Goal: Information Seeking & Learning: Learn about a topic

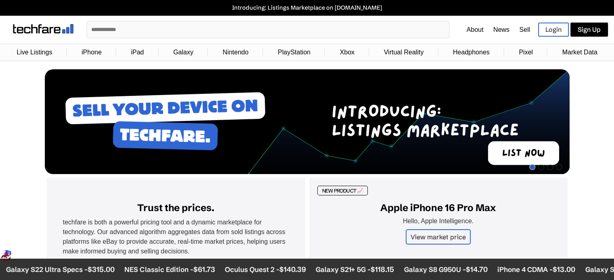
click at [289, 52] on link "PlayStation" at bounding box center [294, 52] width 41 height 15
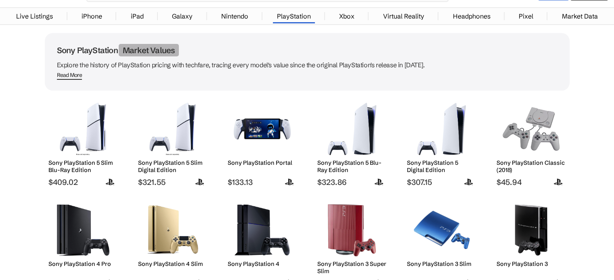
scroll to position [65, 0]
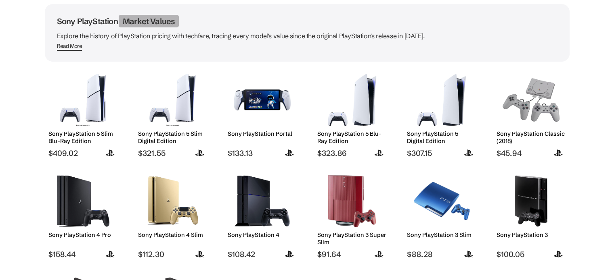
click at [345, 136] on h2 "Sony PlayStation 5 Blu-Ray Edition" at bounding box center [351, 137] width 69 height 15
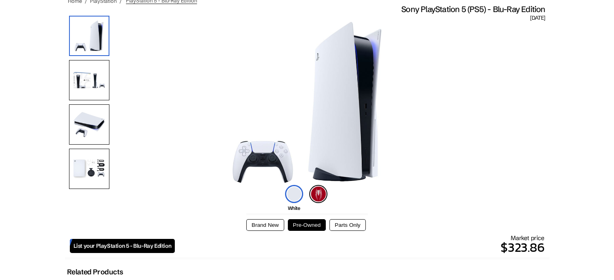
click at [314, 195] on img at bounding box center [318, 194] width 18 height 18
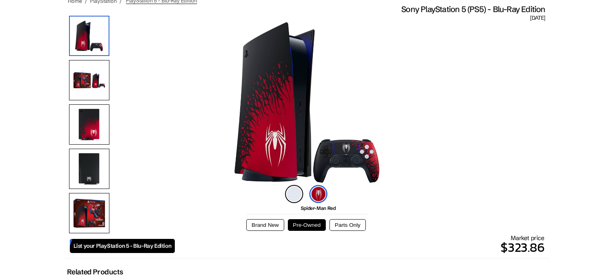
click at [289, 193] on img at bounding box center [294, 194] width 18 height 18
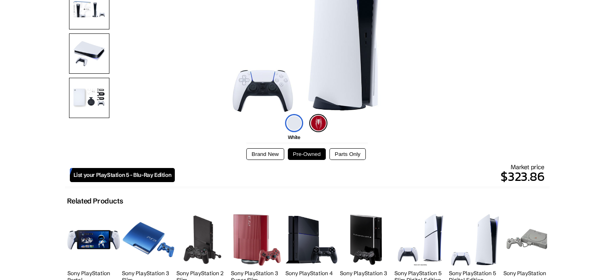
scroll to position [138, 0]
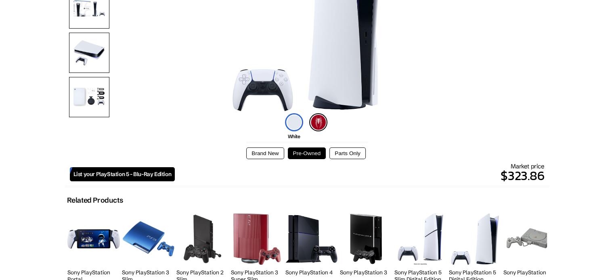
click at [265, 146] on div "Brand New Pre-Owned Parts Only" at bounding box center [306, 151] width 121 height 18
click at [261, 155] on button "Brand New" at bounding box center [265, 154] width 38 height 12
click at [303, 155] on button "Pre-Owned" at bounding box center [307, 154] width 38 height 12
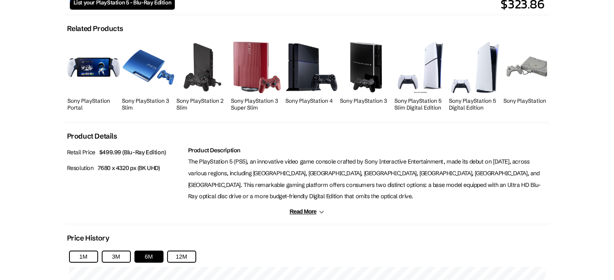
scroll to position [436, 0]
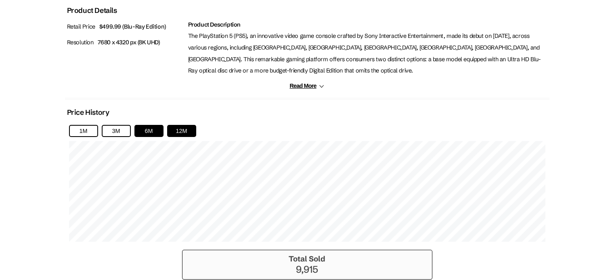
click at [184, 125] on button "12M" at bounding box center [181, 131] width 29 height 12
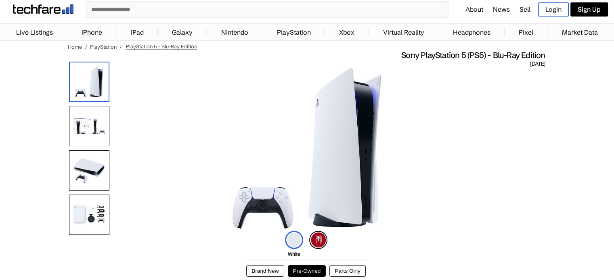
scroll to position [21, 0]
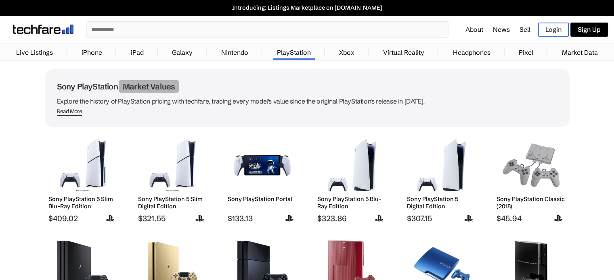
click at [28, 48] on link "Live Listings" at bounding box center [34, 52] width 45 height 16
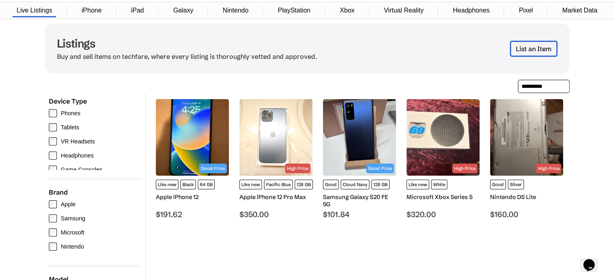
scroll to position [45, 0]
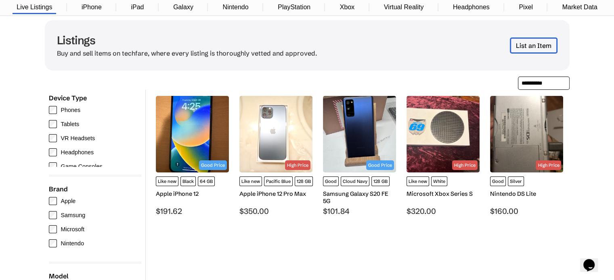
click at [339, 242] on div "Good Price Like new Black 64 GB Apple iPhone 12 $191.62 Good" at bounding box center [360, 271] width 420 height 362
click at [167, 193] on div "Apple iPhone 12" at bounding box center [192, 193] width 73 height 7
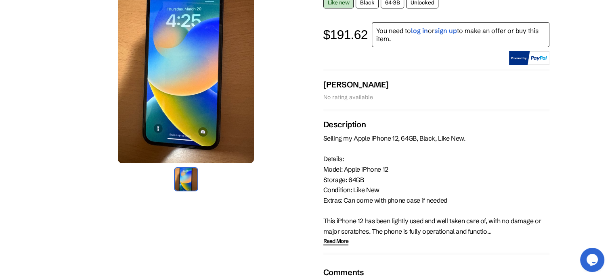
scroll to position [99, 0]
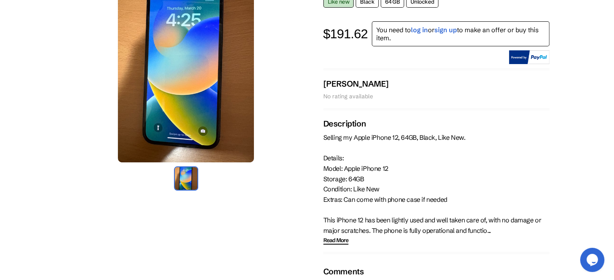
click at [338, 236] on span "Read More" at bounding box center [335, 240] width 25 height 8
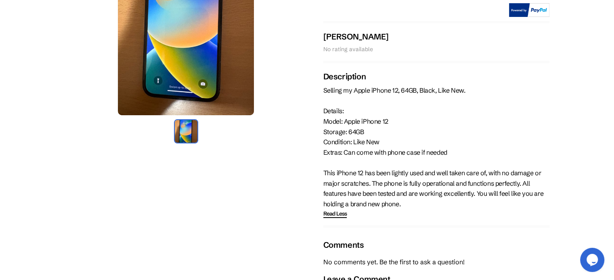
scroll to position [0, 0]
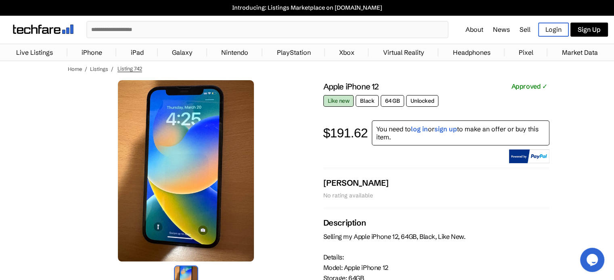
click at [40, 51] on link "Live Listings" at bounding box center [34, 52] width 45 height 16
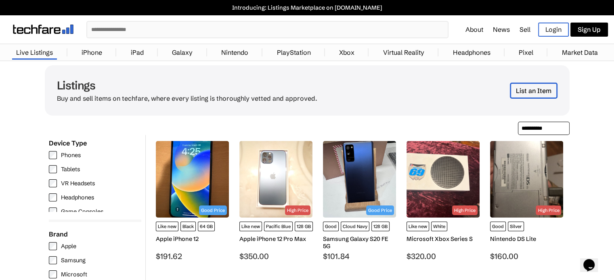
click at [279, 51] on link "PlayStation" at bounding box center [294, 52] width 42 height 16
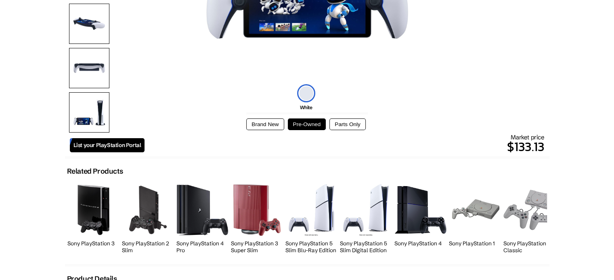
scroll to position [167, 0]
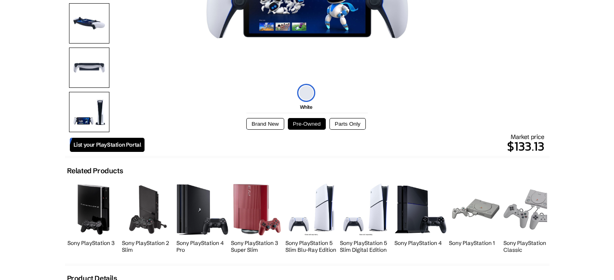
click at [349, 124] on button "Parts Only" at bounding box center [347, 124] width 36 height 12
click at [307, 120] on button "Pre-Owned" at bounding box center [307, 124] width 38 height 12
click at [271, 122] on button "Brand New" at bounding box center [265, 124] width 38 height 12
click at [307, 121] on button "Pre-Owned" at bounding box center [307, 124] width 38 height 12
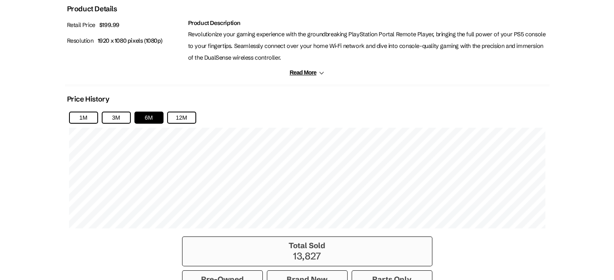
scroll to position [434, 0]
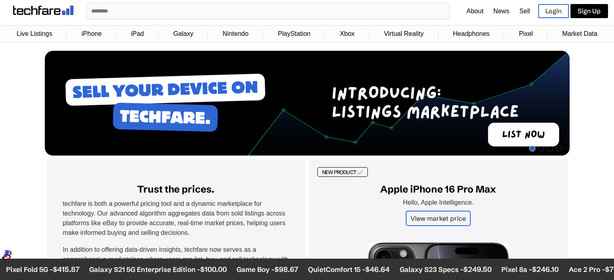
click at [44, 37] on link "Live Listings" at bounding box center [35, 33] width 44 height 15
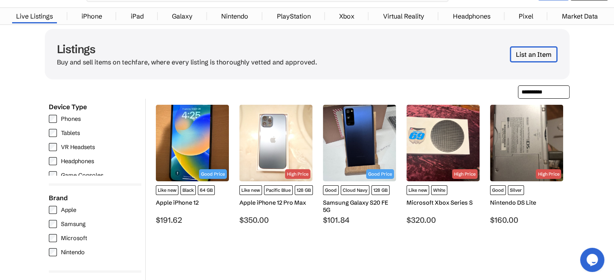
click at [359, 201] on div "Samsung Galaxy S20 FE 5G" at bounding box center [359, 206] width 73 height 15
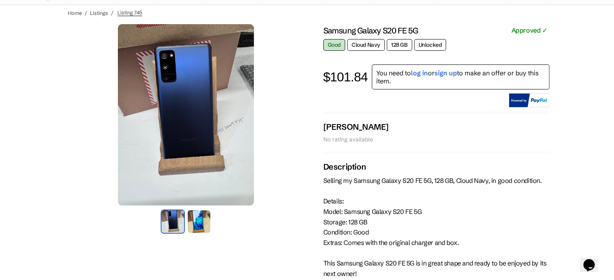
scroll to position [64, 0]
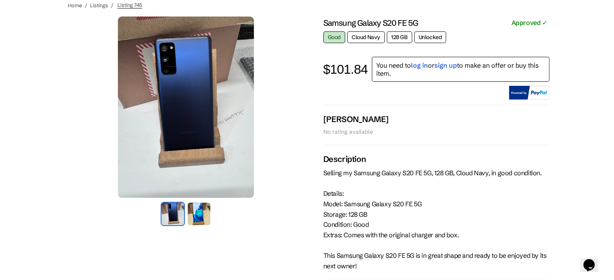
click at [197, 210] on img at bounding box center [199, 214] width 24 height 24
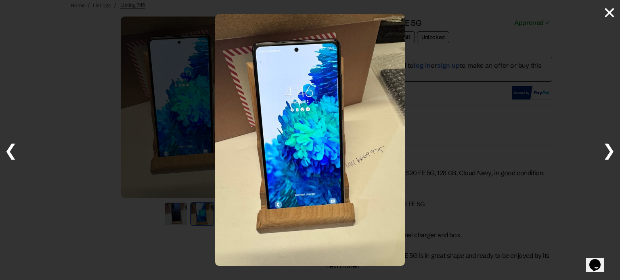
click at [4, 151] on span "❮" at bounding box center [11, 150] width 14 height 20
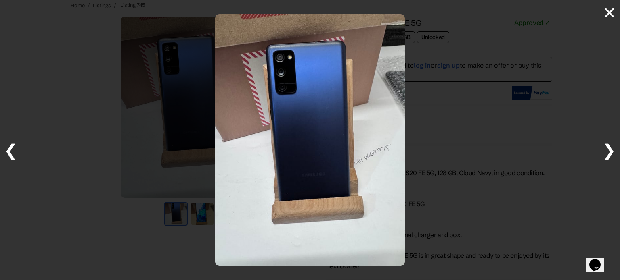
click at [612, 150] on span "❯" at bounding box center [609, 150] width 14 height 20
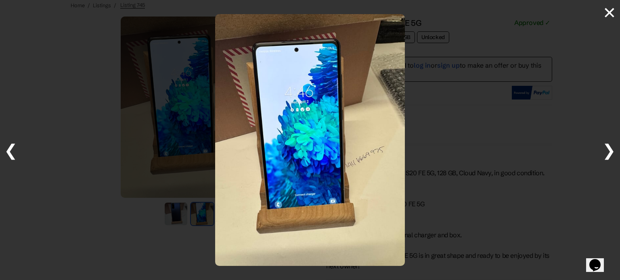
click at [610, 12] on span "×" at bounding box center [609, 12] width 13 height 20
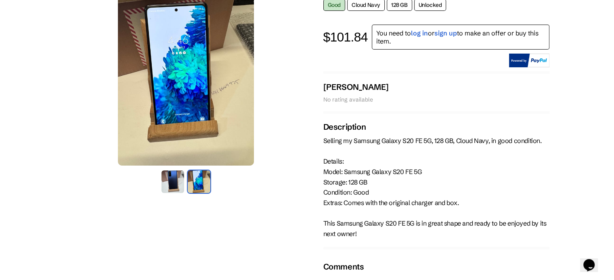
scroll to position [96, 0]
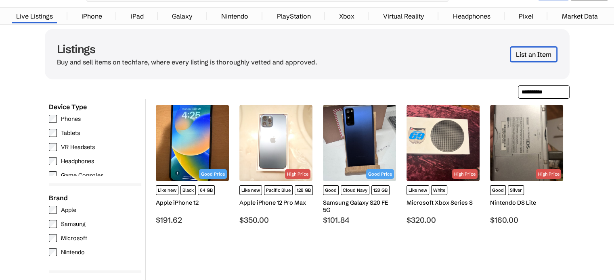
click at [186, 198] on div "Good Price Like new Black 64 GB Apple iPhone 12 $191.62" at bounding box center [192, 165] width 77 height 124
click at [280, 158] on img at bounding box center [275, 143] width 73 height 77
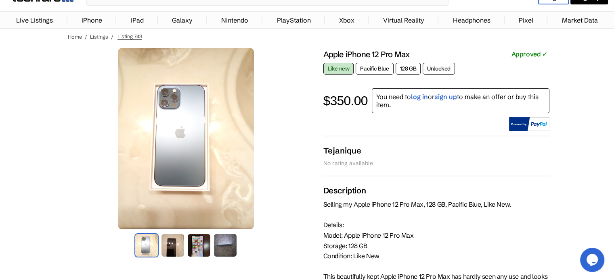
click at [169, 246] on img at bounding box center [173, 246] width 24 height 24
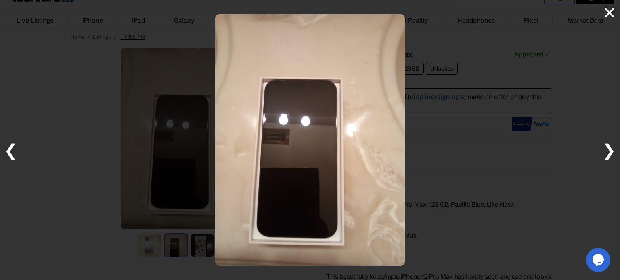
click at [613, 150] on span "❯" at bounding box center [609, 150] width 14 height 20
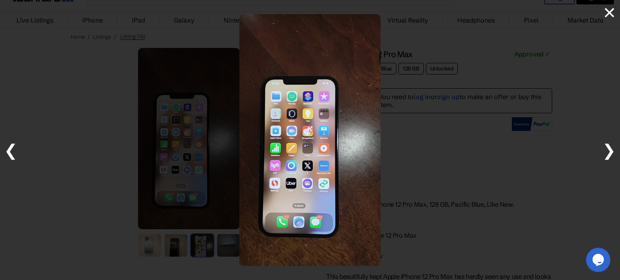
click at [613, 150] on span "❯" at bounding box center [609, 150] width 14 height 20
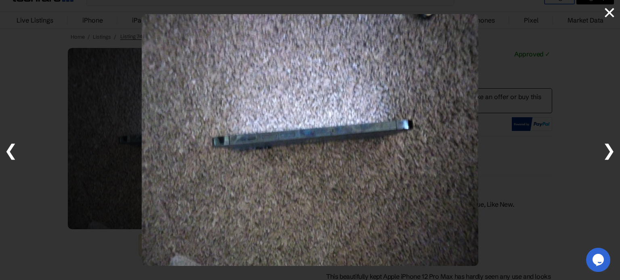
click at [613, 150] on span "❯" at bounding box center [609, 150] width 14 height 20
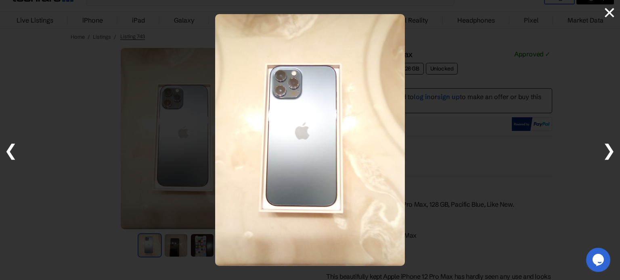
click at [610, 13] on span "×" at bounding box center [609, 12] width 13 height 20
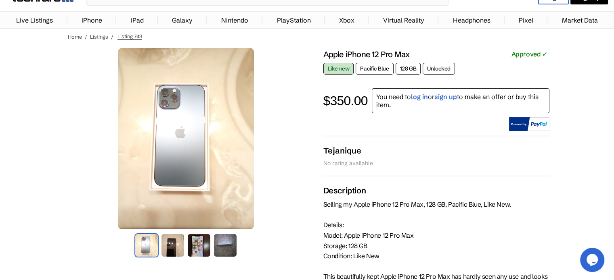
scroll to position [16, 0]
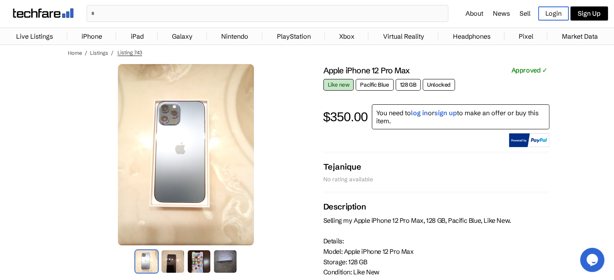
click at [195, 38] on link "Galaxy" at bounding box center [182, 36] width 29 height 16
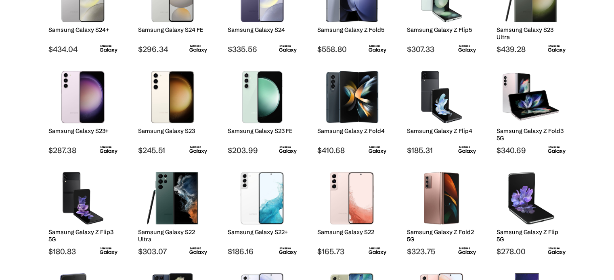
scroll to position [339, 0]
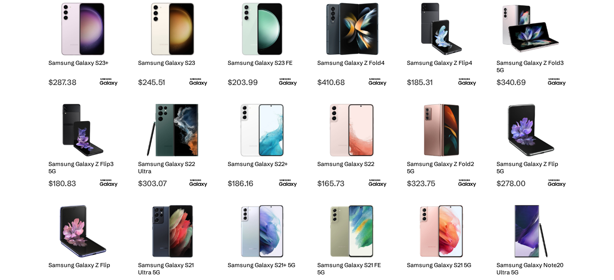
click at [442, 59] on h2 "Samsung Galaxy Z Flip4" at bounding box center [441, 62] width 69 height 7
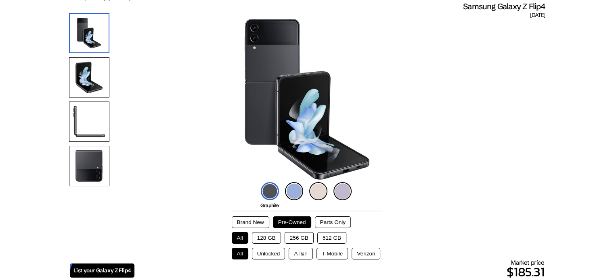
scroll to position [69, 0]
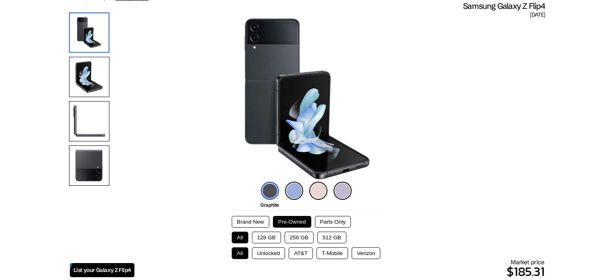
click at [100, 85] on img at bounding box center [89, 77] width 40 height 40
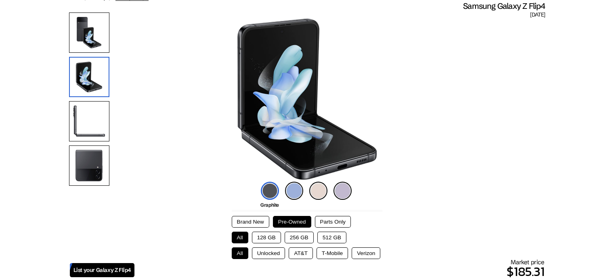
click at [96, 113] on img at bounding box center [89, 121] width 40 height 40
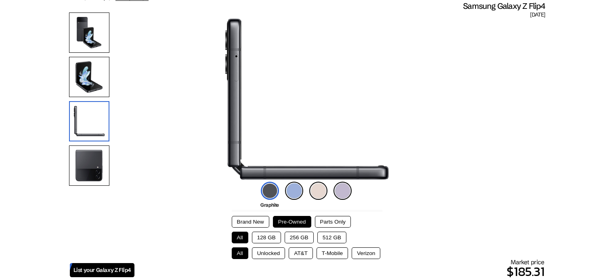
click at [102, 73] on img at bounding box center [89, 77] width 40 height 40
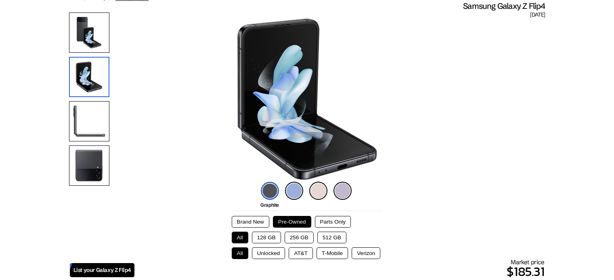
click at [82, 162] on img at bounding box center [89, 166] width 40 height 40
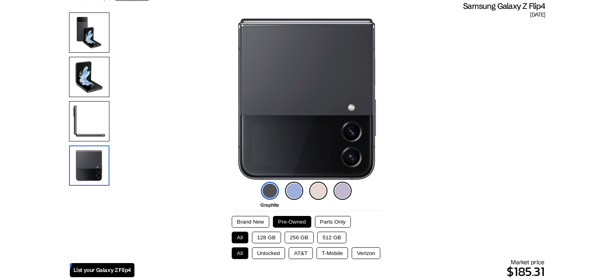
click at [81, 107] on img at bounding box center [89, 121] width 40 height 40
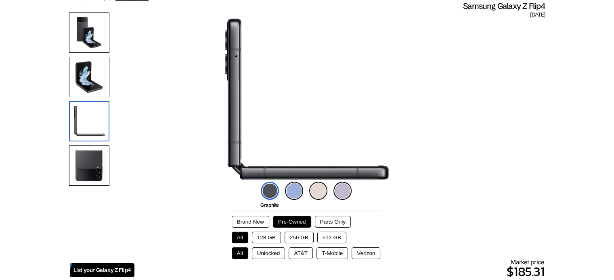
click at [87, 82] on img at bounding box center [89, 77] width 40 height 40
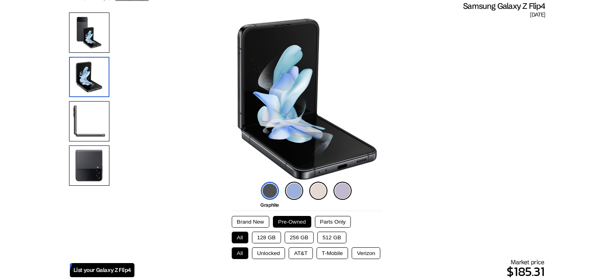
click at [97, 60] on img at bounding box center [89, 77] width 40 height 40
click at [94, 38] on img at bounding box center [89, 33] width 40 height 40
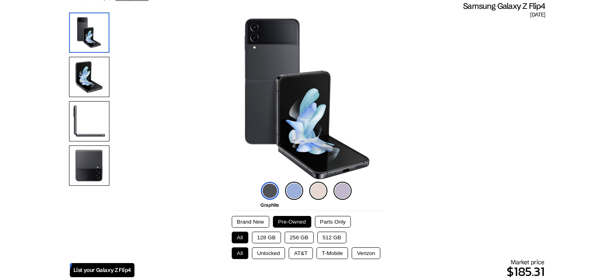
scroll to position [50, 0]
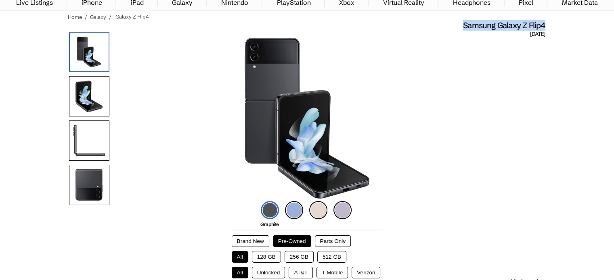
drag, startPoint x: 460, startPoint y: 23, endPoint x: 548, endPoint y: 25, distance: 87.2
copy span "Samsung Galaxy Z Flip4"
